Goal: Information Seeking & Learning: Learn about a topic

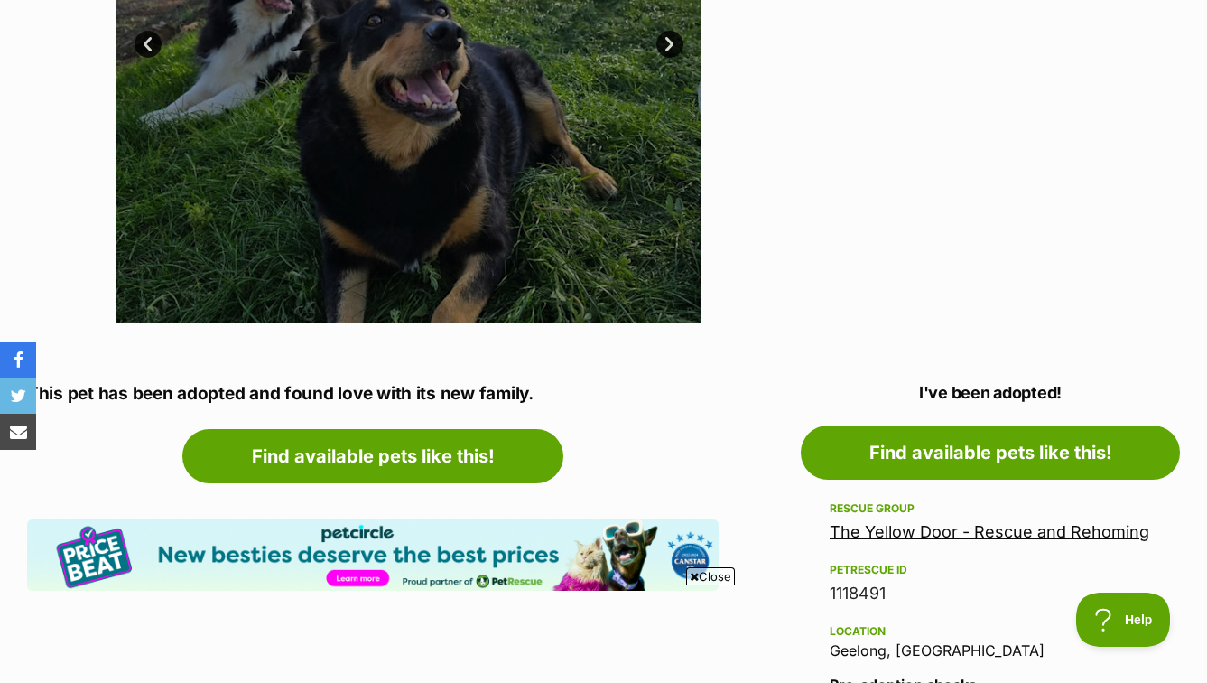
click at [900, 528] on link "The Yellow Door - Rescue and Rehoming" at bounding box center [990, 531] width 320 height 19
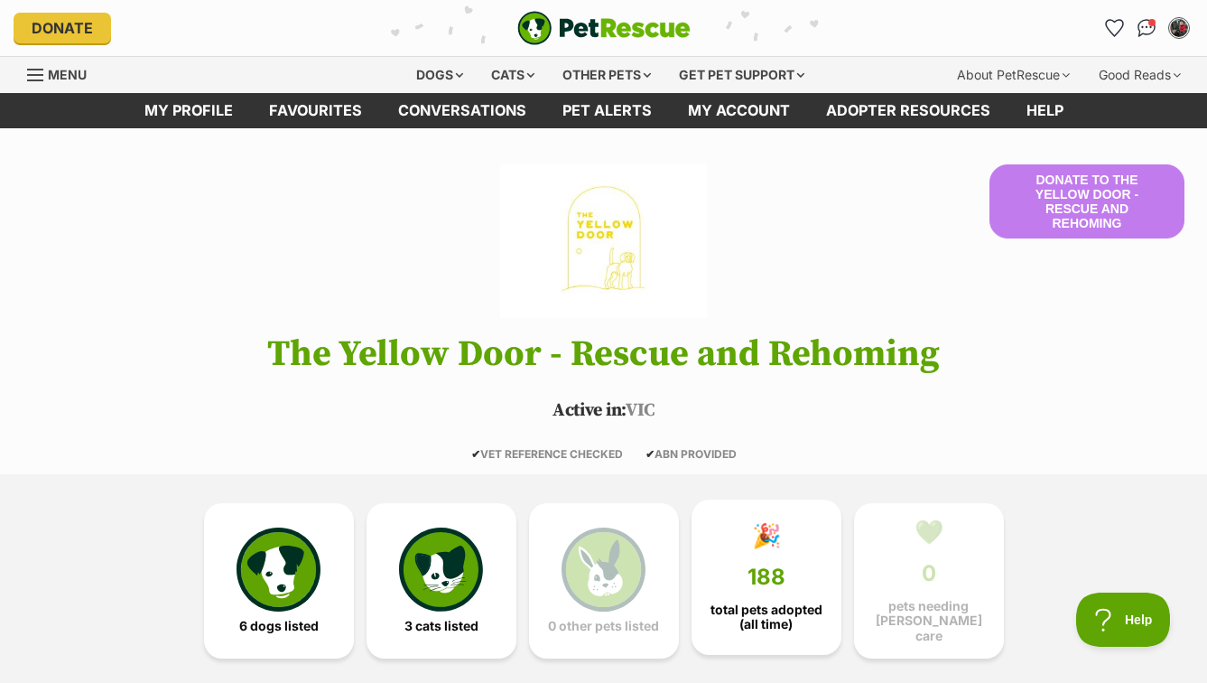
click at [792, 602] on span "total pets adopted (all time)" at bounding box center [766, 616] width 119 height 29
